Goal: Information Seeking & Learning: Find specific fact

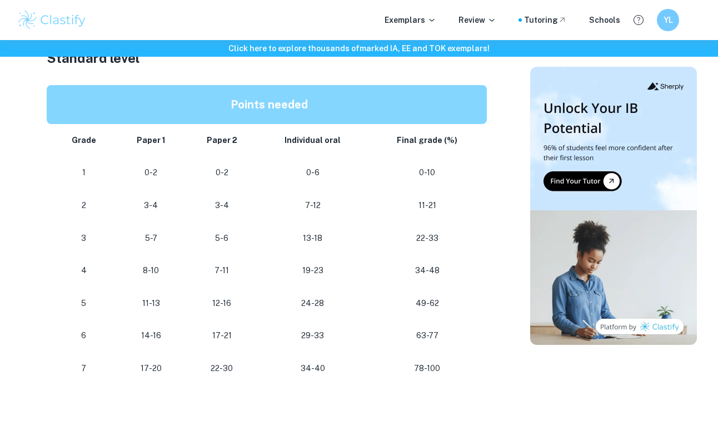
scroll to position [662, 0]
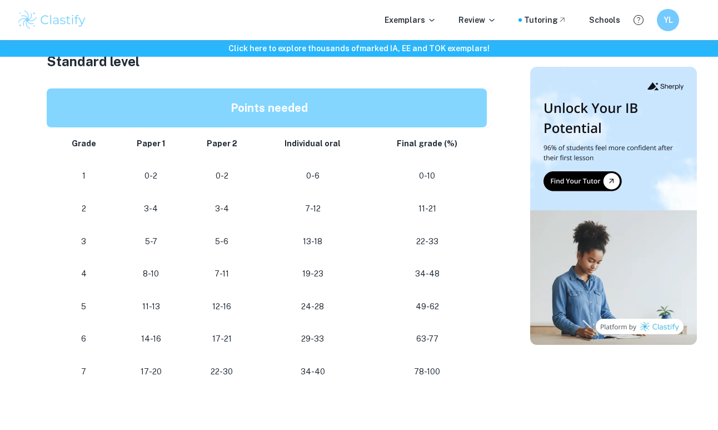
click at [147, 372] on p "17-20" at bounding box center [151, 371] width 52 height 15
drag, startPoint x: 141, startPoint y: 370, endPoint x: 162, endPoint y: 370, distance: 20.6
click at [162, 370] on p "17-20" at bounding box center [151, 371] width 52 height 15
click at [175, 375] on p "17-20" at bounding box center [151, 371] width 52 height 15
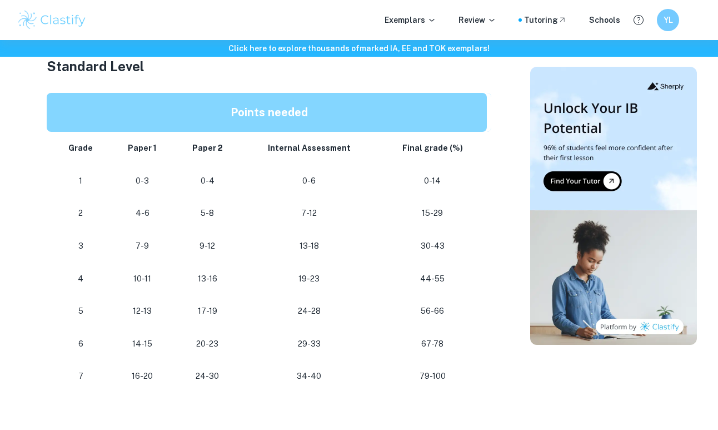
scroll to position [617, 0]
